Goal: Information Seeking & Learning: Learn about a topic

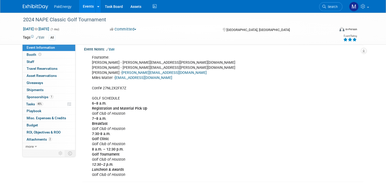
scroll to position [106, 0]
click at [84, 4] on link "Events" at bounding box center [88, 6] width 18 height 13
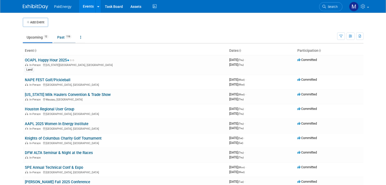
click at [58, 35] on link "Past 116" at bounding box center [64, 37] width 22 height 10
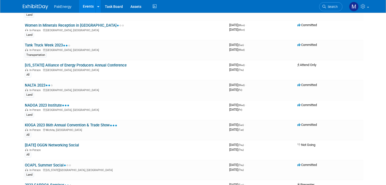
scroll to position [1647, 0]
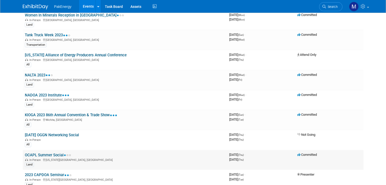
click at [43, 153] on link "OCAPL Summer Social" at bounding box center [48, 155] width 46 height 5
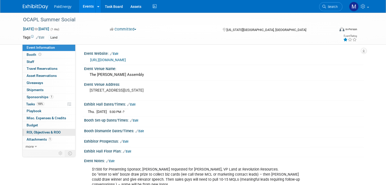
click at [30, 129] on link "0 ROI, Objectives & ROO 0" at bounding box center [49, 132] width 53 height 7
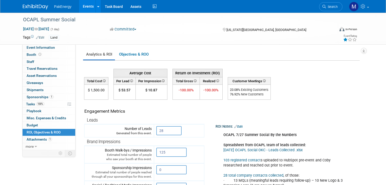
click at [84, 6] on link "Events" at bounding box center [88, 6] width 18 height 13
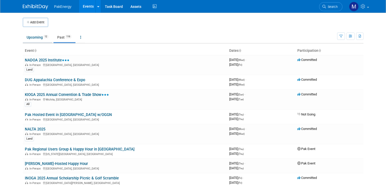
click at [29, 34] on link "Upcoming 12" at bounding box center [38, 37] width 30 height 10
